Goal: Information Seeking & Learning: Compare options

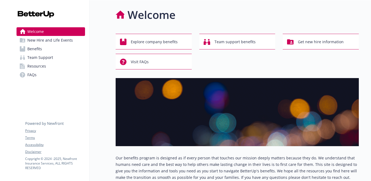
click at [106, 60] on div "Welcome Explore company benefits Team support benefits Get new hire information…" at bounding box center [224, 121] width 269 height 242
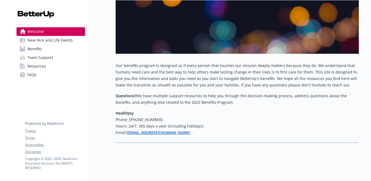
scroll to position [93, 0]
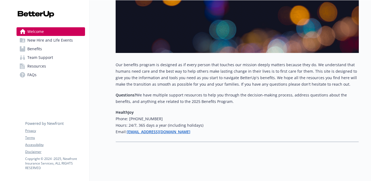
click at [43, 43] on span "New Hire and Life Events" at bounding box center [49, 40] width 45 height 9
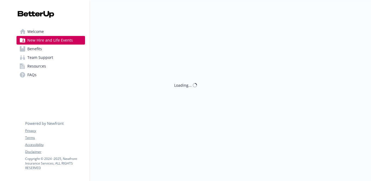
scroll to position [93, 0]
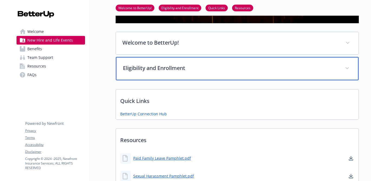
click at [136, 71] on p "Eligibility and Enrollment" at bounding box center [230, 68] width 215 height 8
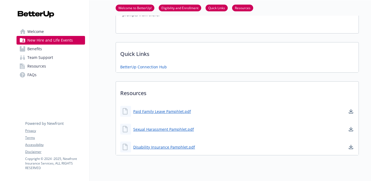
scroll to position [526, 0]
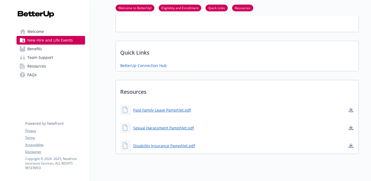
click at [42, 49] on link "Benefits" at bounding box center [50, 49] width 68 height 9
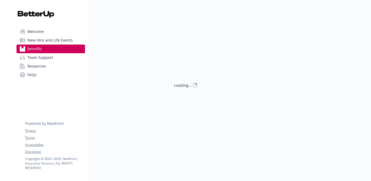
scroll to position [524, 0]
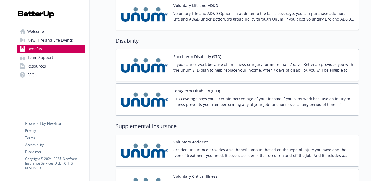
click at [100, 91] on div "Benefits Select coverage type Current year Upcoming year Medical Cigna OAP 500 …" at bounding box center [224, 184] width 269 height 1416
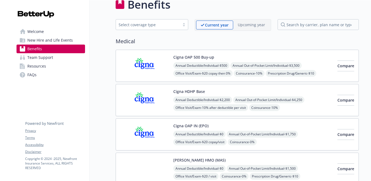
scroll to position [11, 0]
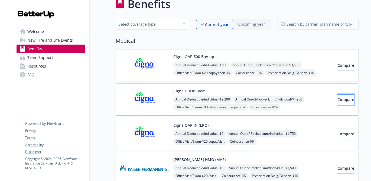
click at [337, 101] on span "Compare" at bounding box center [345, 99] width 17 height 5
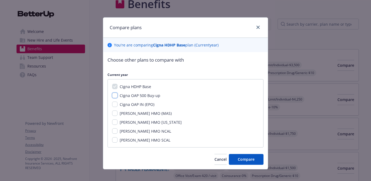
click at [114, 96] on input "Cigna OAP 500 Buy-up" at bounding box center [114, 95] width 5 height 5
checkbox input "true"
click at [113, 106] on input "Cigna OAP IN (EPO)" at bounding box center [114, 104] width 5 height 5
checkbox input "true"
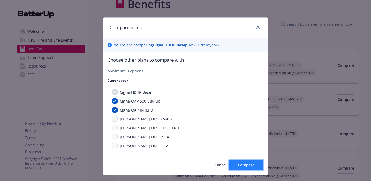
click at [245, 166] on span "Compare" at bounding box center [245, 165] width 17 height 5
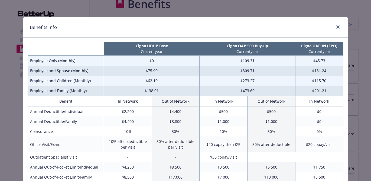
scroll to position [0, 0]
click at [336, 29] on icon "close" at bounding box center [337, 27] width 3 height 3
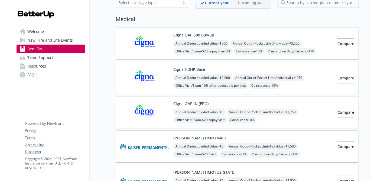
scroll to position [43, 0]
